Goal: Information Seeking & Learning: Stay updated

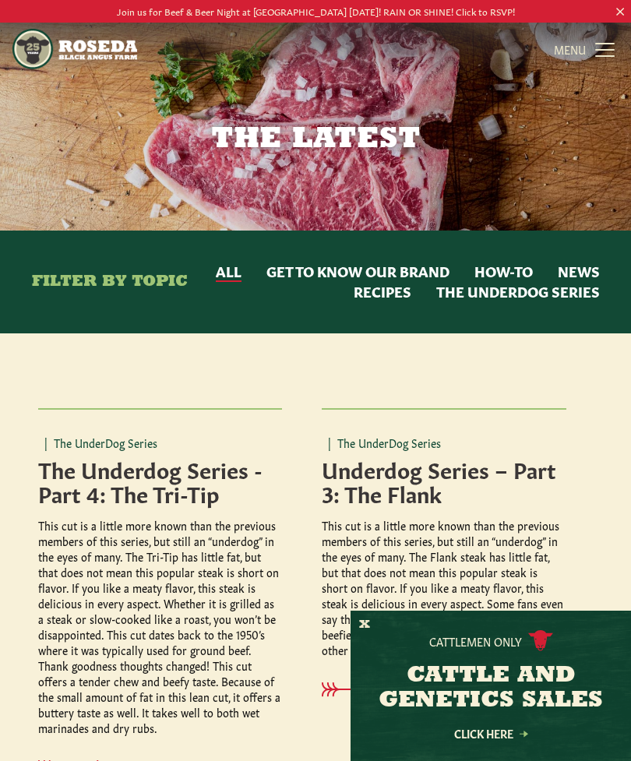
click at [469, 9] on p "Join us for Beef & Beer Night at [GEOGRAPHIC_DATA] [DATE]! RAIN OR SHINE! Click…" at bounding box center [316, 11] width 568 height 16
